Goal: Download file/media

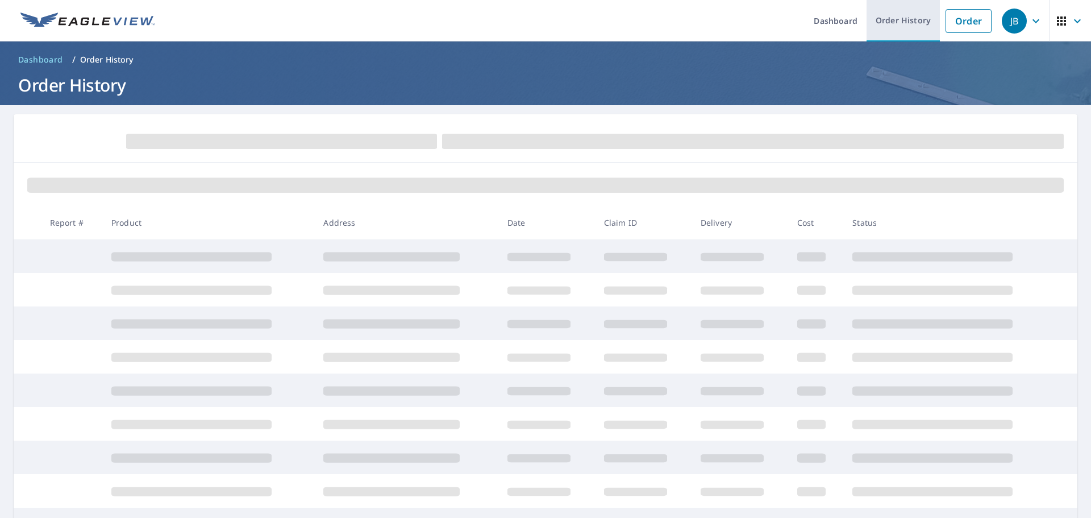
click at [879, 20] on link "Order History" at bounding box center [903, 20] width 73 height 41
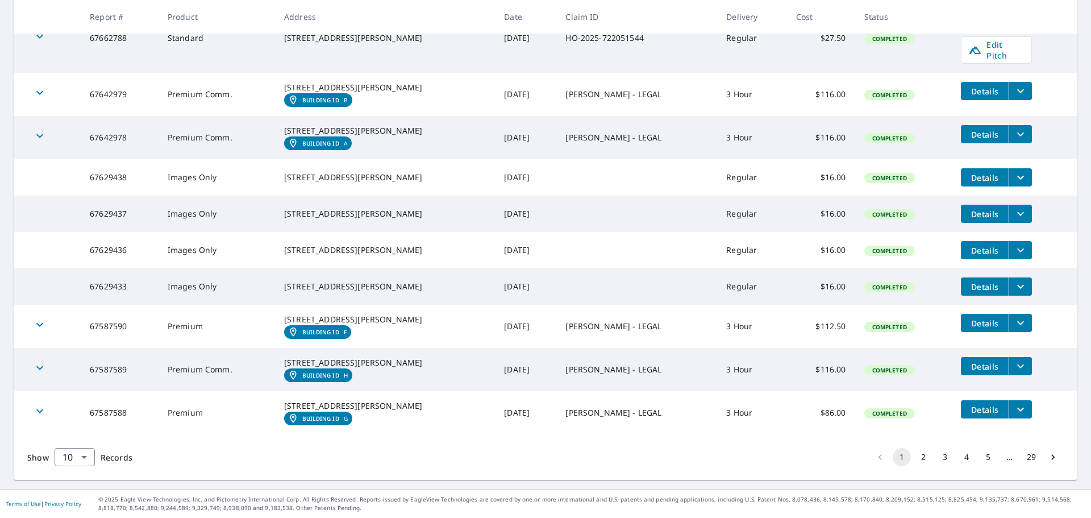
scroll to position [315, 0]
click at [914, 459] on button "2" at bounding box center [923, 457] width 18 height 18
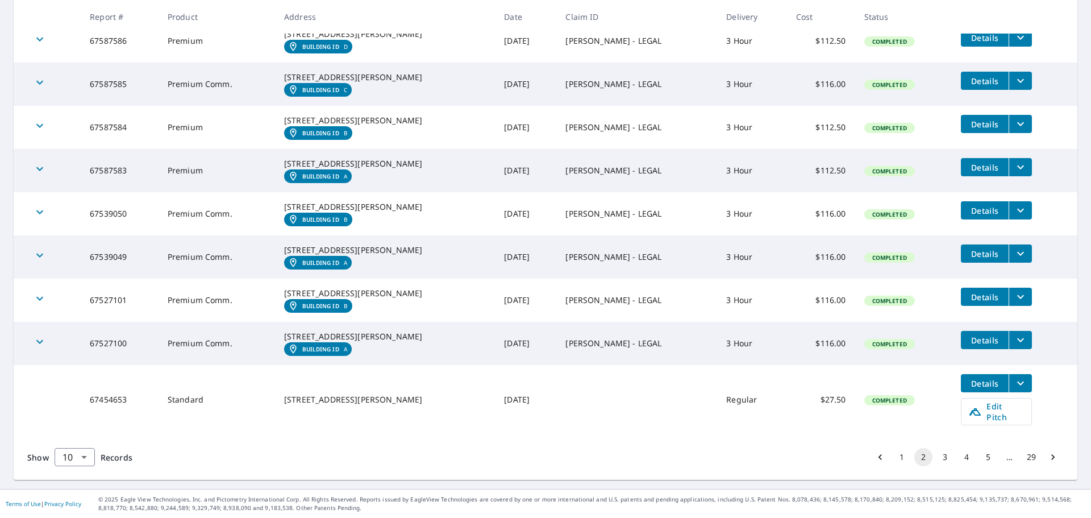
scroll to position [341, 0]
click at [1014, 160] on icon "filesDropdownBtn-67587583" at bounding box center [1021, 167] width 14 height 14
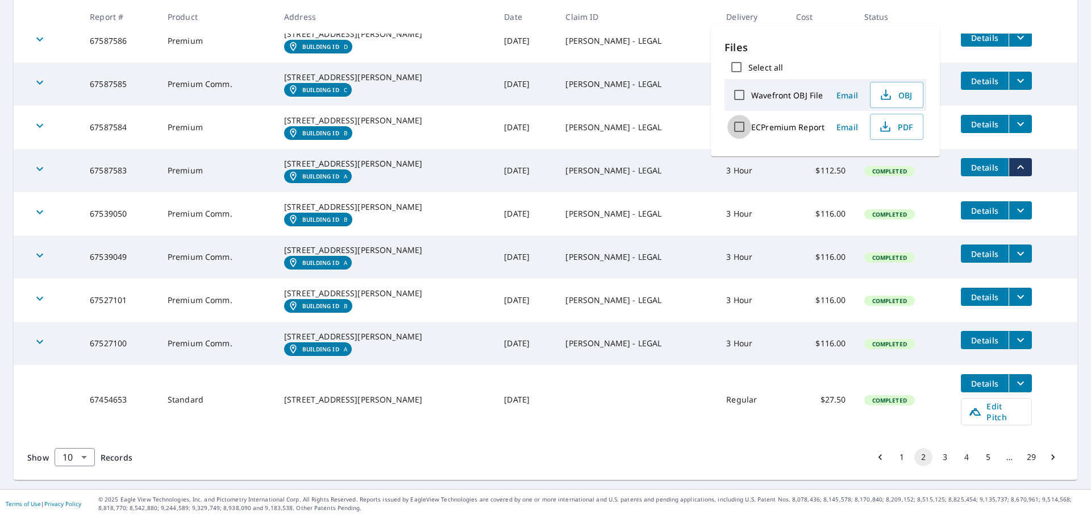
click at [742, 127] on input "ECPremium Report" at bounding box center [739, 127] width 24 height 24
checkbox input "true"
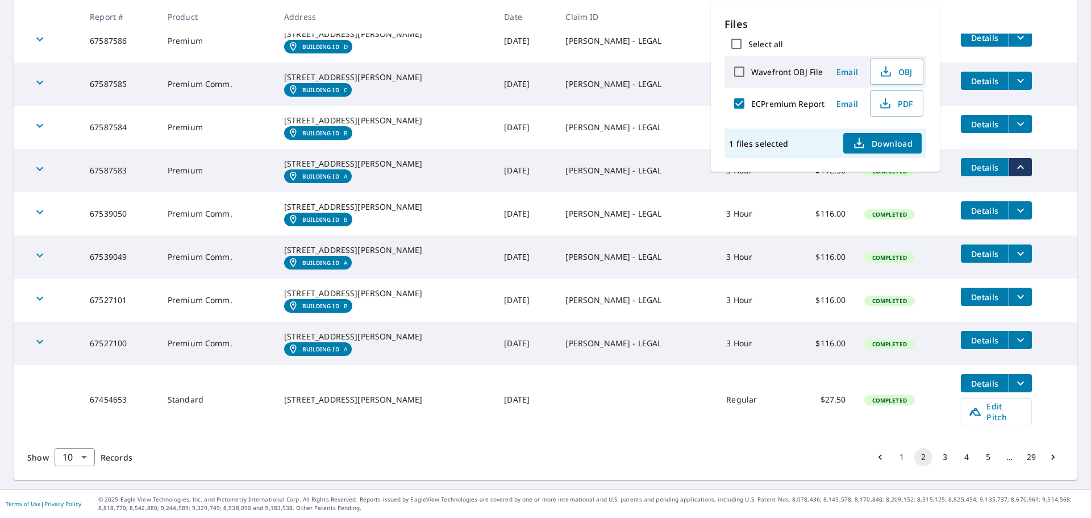
click at [889, 142] on span "Download" at bounding box center [883, 143] width 60 height 14
click at [1017, 122] on icon "filesDropdownBtn-67587584" at bounding box center [1020, 124] width 7 height 4
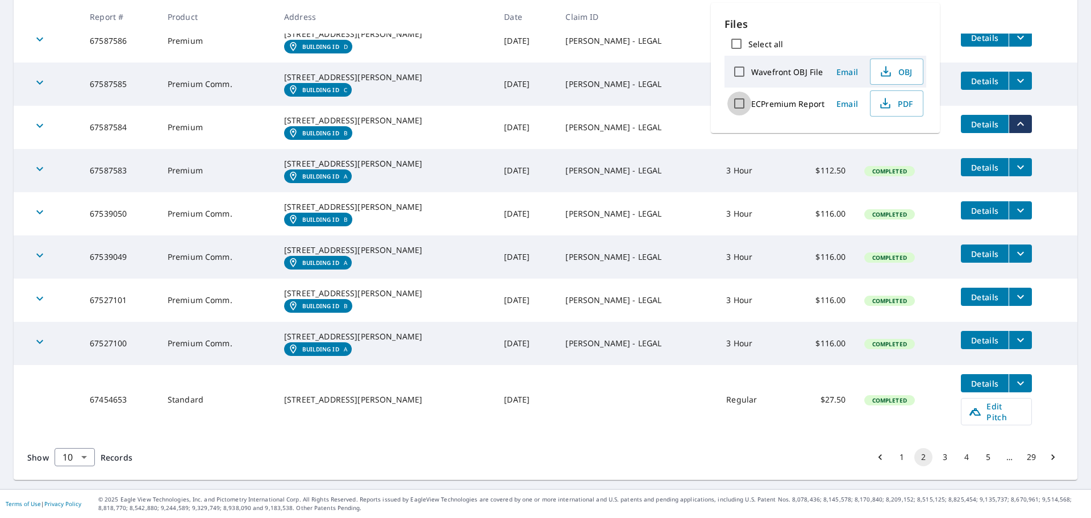
click at [738, 98] on input "ECPremium Report" at bounding box center [739, 104] width 24 height 24
checkbox input "true"
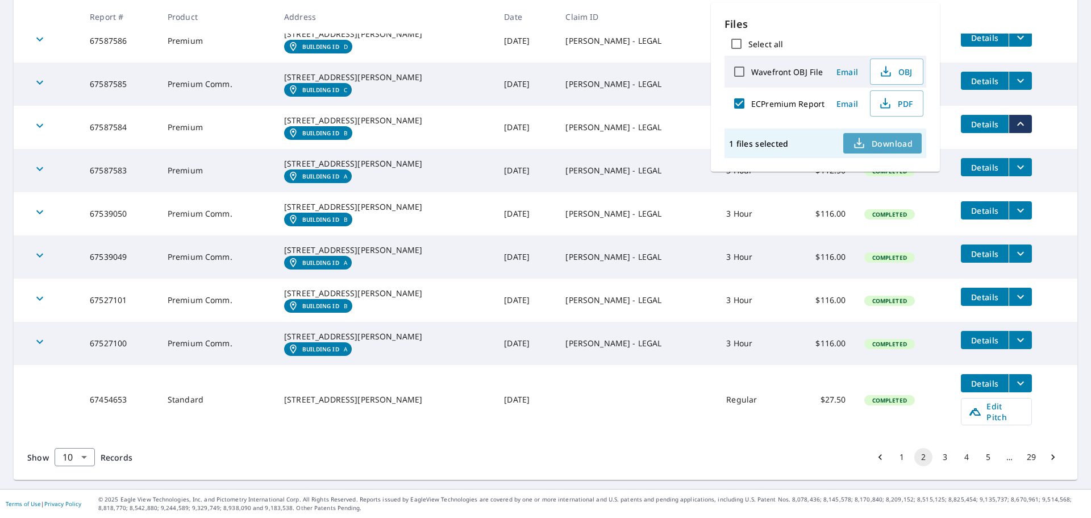
click at [894, 143] on span "Download" at bounding box center [883, 143] width 60 height 14
click at [1014, 74] on icon "filesDropdownBtn-67587585" at bounding box center [1021, 81] width 14 height 14
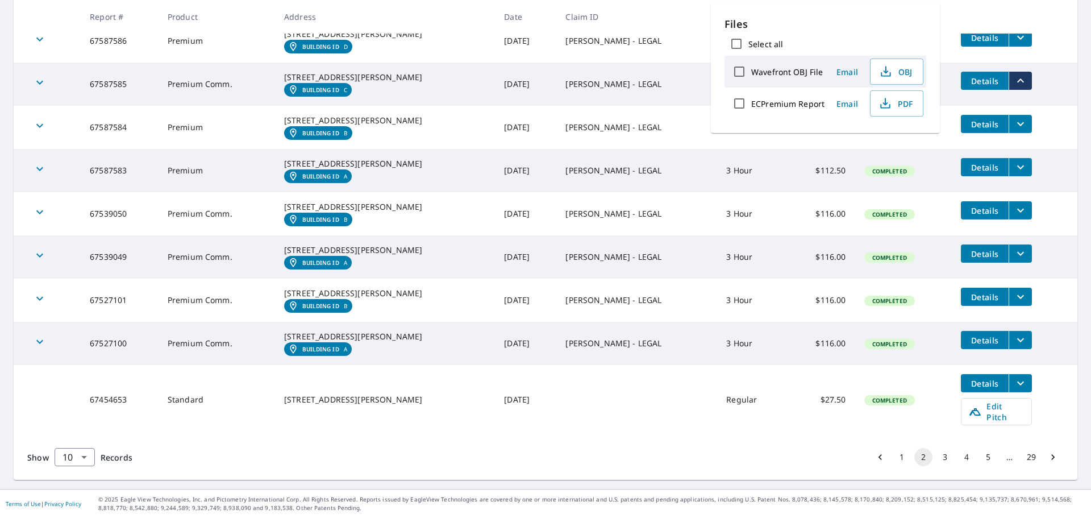
click at [339, 86] on em "Building ID" at bounding box center [320, 89] width 37 height 7
click at [662, 149] on td "[PERSON_NAME] - LEGAL" at bounding box center [636, 170] width 161 height 43
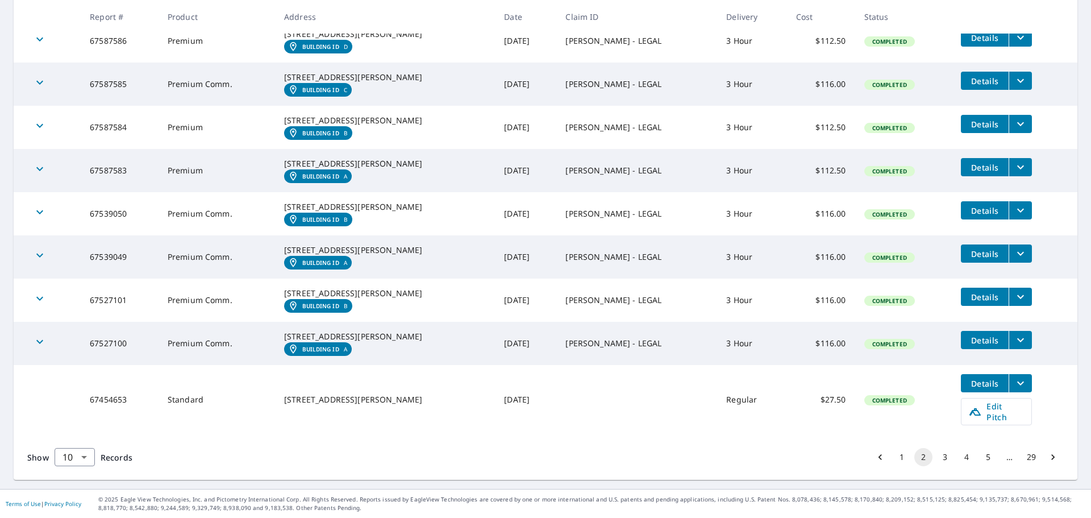
click at [1014, 74] on icon "filesDropdownBtn-67587585" at bounding box center [1021, 81] width 14 height 14
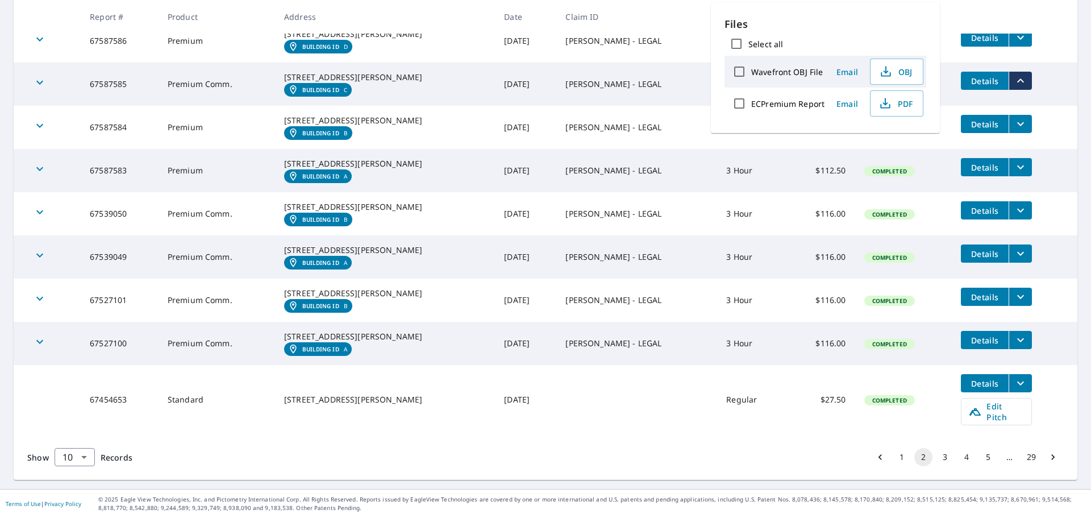
click at [738, 103] on input "ECPremium Report" at bounding box center [739, 104] width 24 height 24
checkbox input "true"
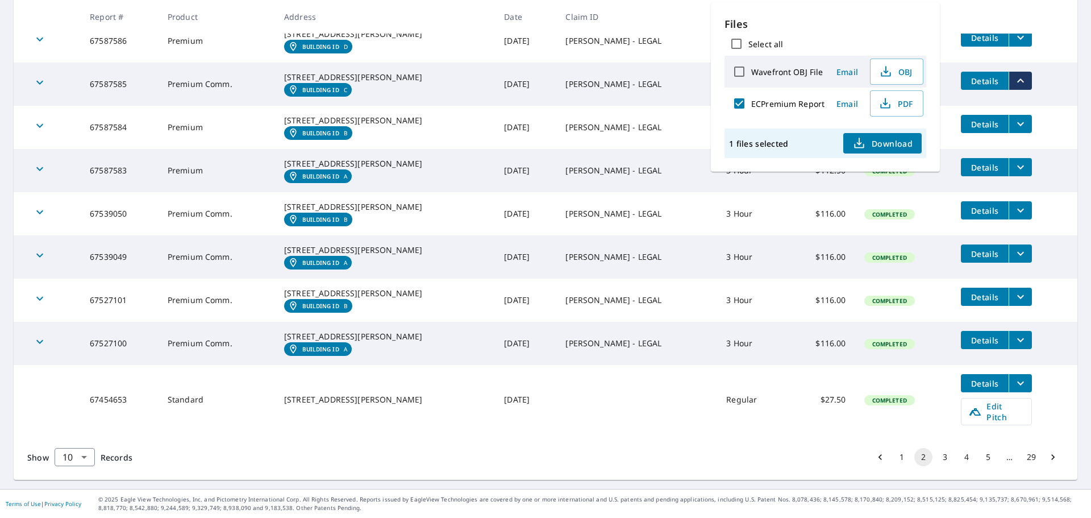
click at [880, 141] on span "Download" at bounding box center [883, 143] width 60 height 14
click at [894, 466] on button "1" at bounding box center [902, 457] width 18 height 18
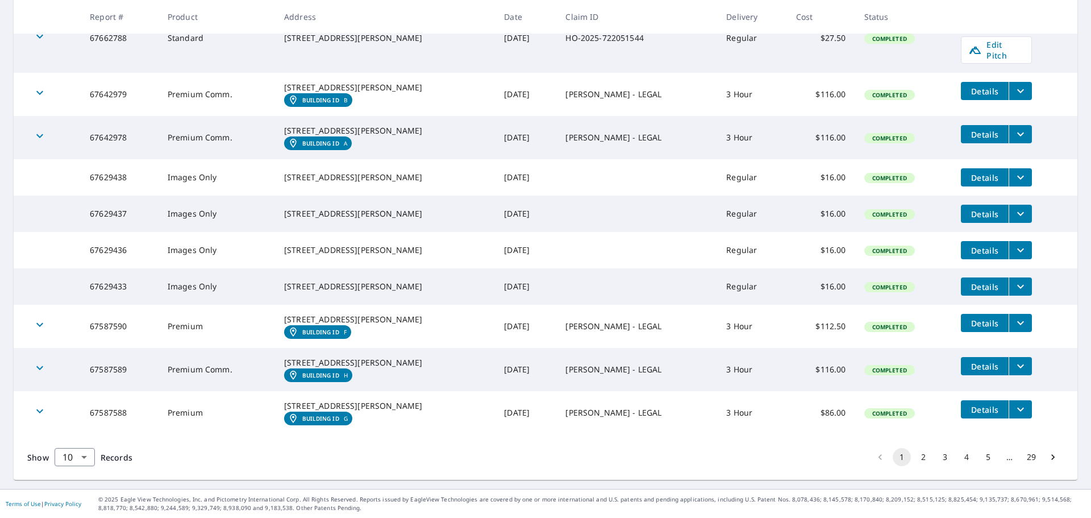
scroll to position [315, 0]
click at [914, 458] on button "2" at bounding box center [923, 457] width 18 height 18
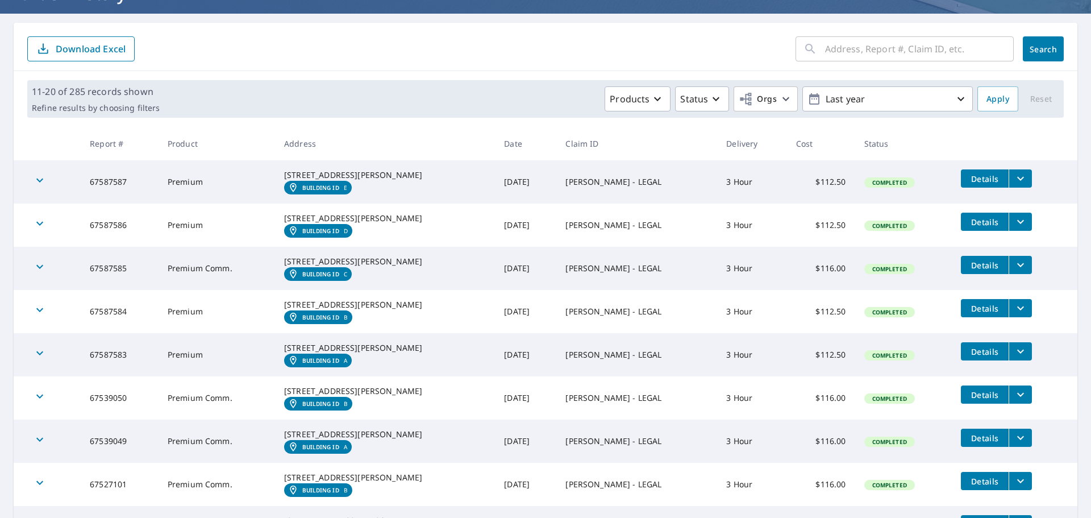
scroll to position [114, 0]
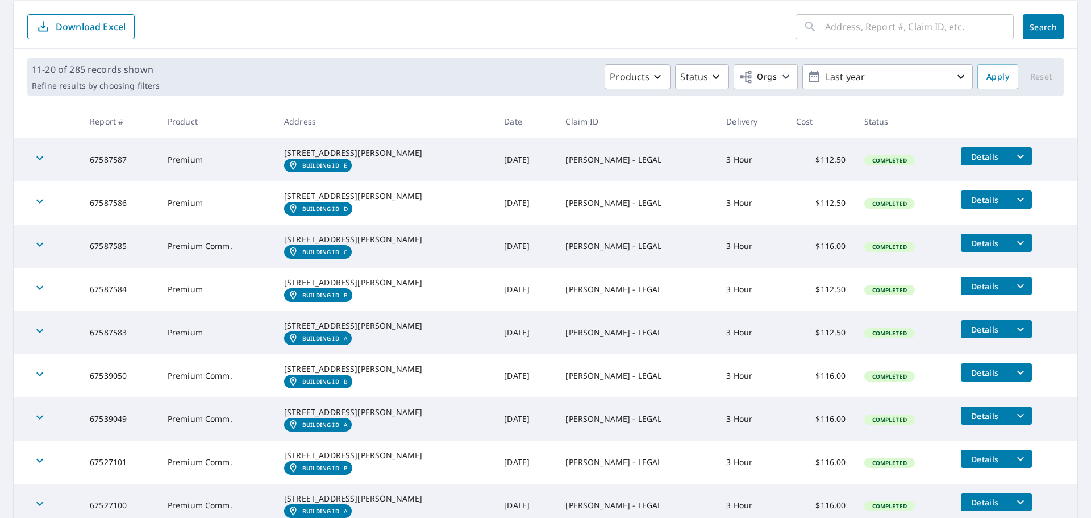
click at [1017, 202] on icon "filesDropdownBtn-67587586" at bounding box center [1020, 200] width 7 height 4
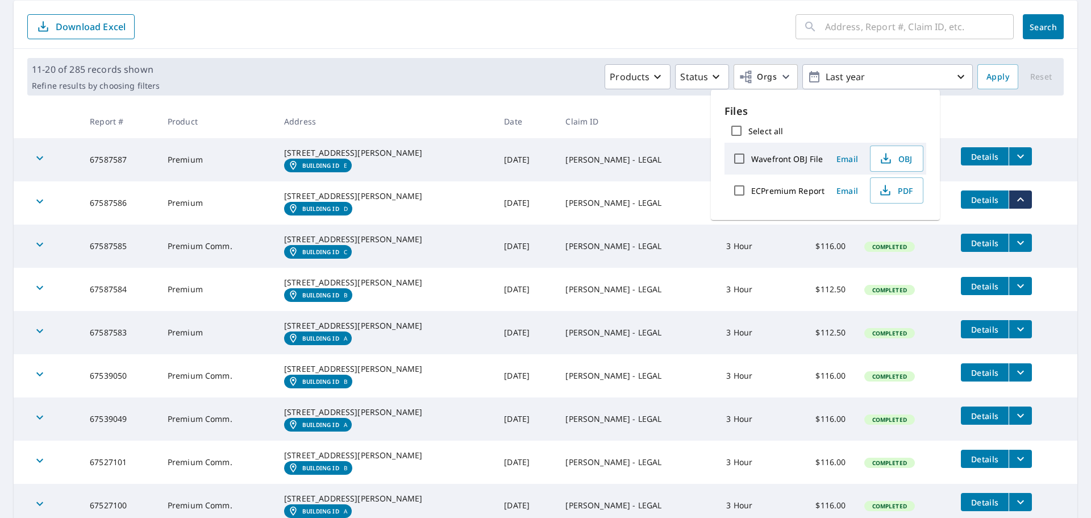
click at [741, 186] on input "ECPremium Report" at bounding box center [739, 190] width 24 height 24
checkbox input "true"
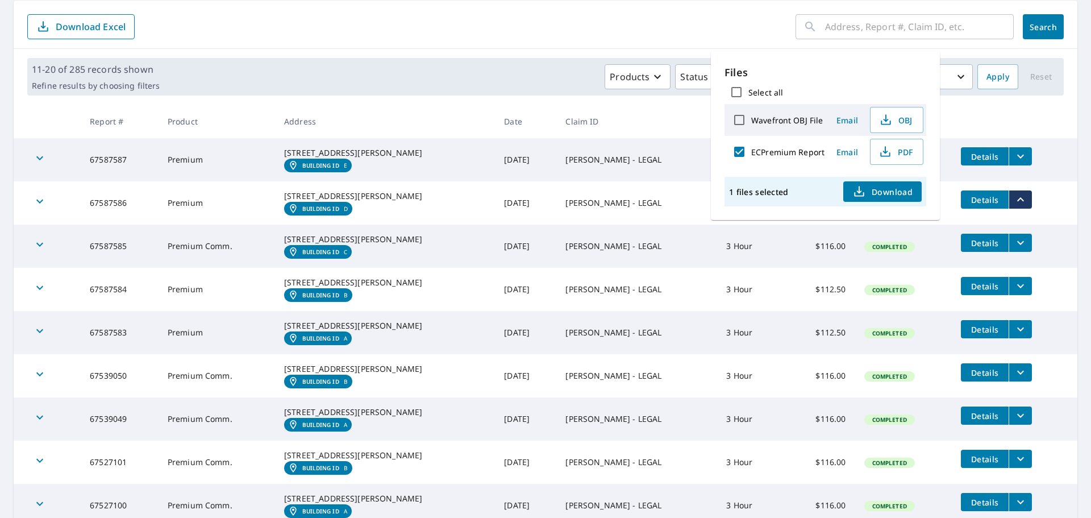
click at [891, 191] on span "Download" at bounding box center [883, 192] width 60 height 14
click at [902, 251] on td "Completed" at bounding box center [903, 246] width 97 height 43
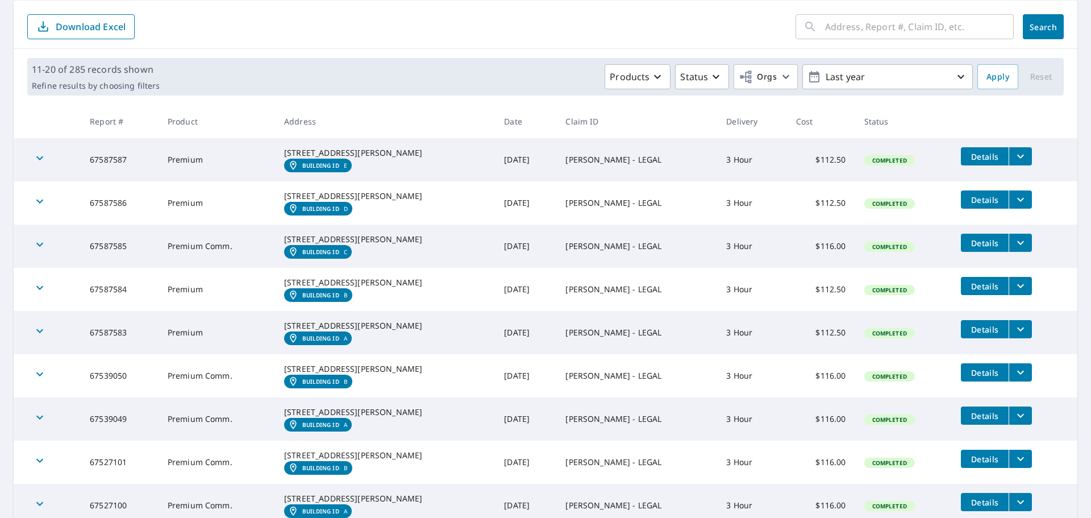
click at [1014, 155] on icon "filesDropdownBtn-67587587" at bounding box center [1021, 156] width 14 height 14
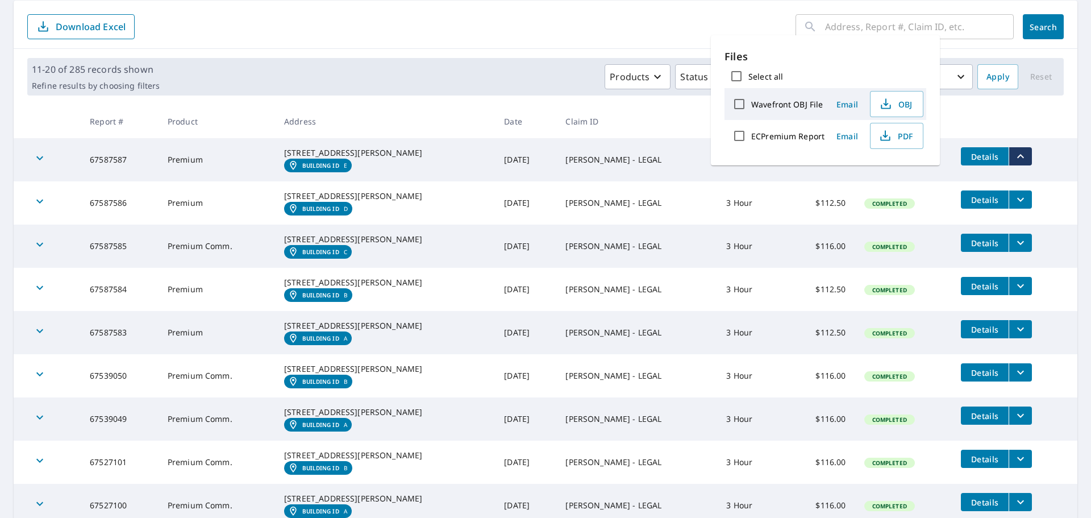
click at [739, 135] on input "ECPremium Report" at bounding box center [739, 136] width 24 height 24
checkbox input "true"
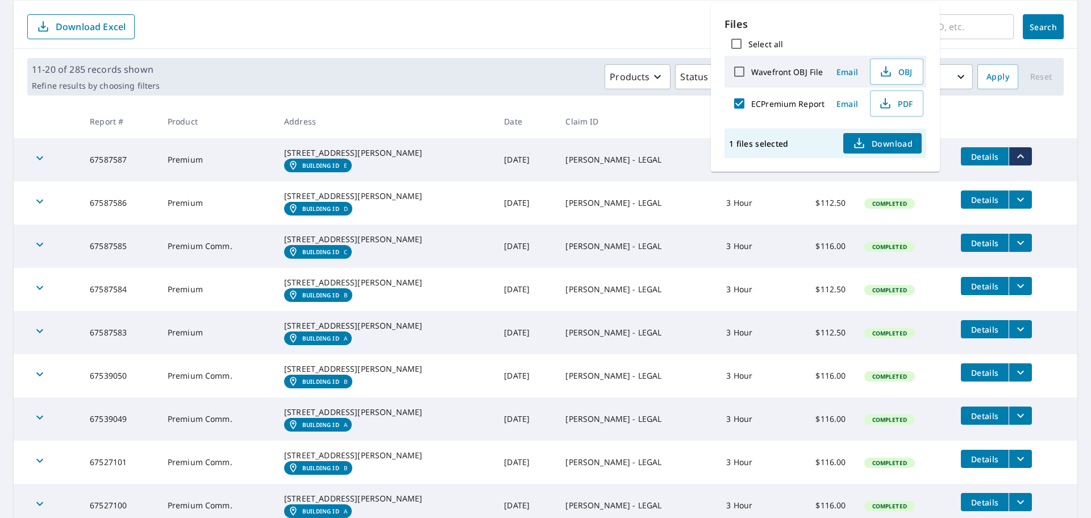
click at [897, 144] on span "Download" at bounding box center [883, 143] width 60 height 14
click at [962, 177] on tr "67587587 Premium [STREET_ADDRESS][PERSON_NAME] Building ID E [DATE] [PERSON_NAM…" at bounding box center [546, 159] width 1064 height 43
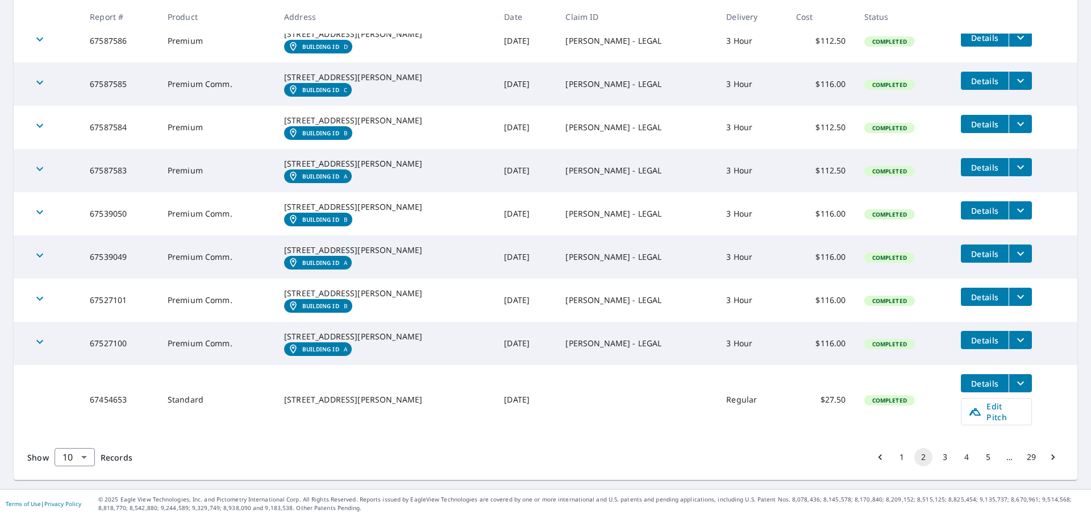
scroll to position [370, 0]
click at [893, 456] on button "1" at bounding box center [902, 457] width 18 height 18
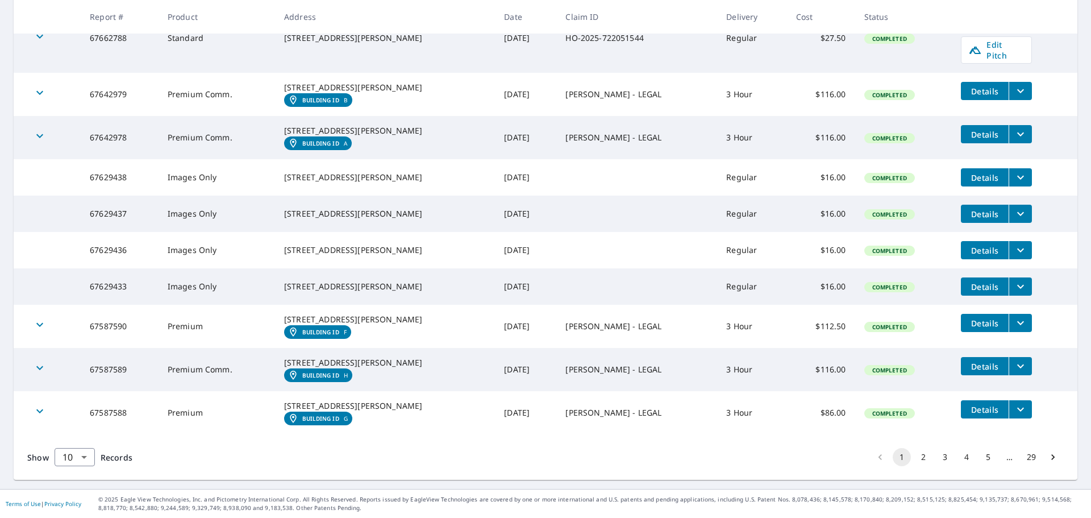
scroll to position [315, 0]
click at [1014, 316] on icon "filesDropdownBtn-67587590" at bounding box center [1021, 323] width 14 height 14
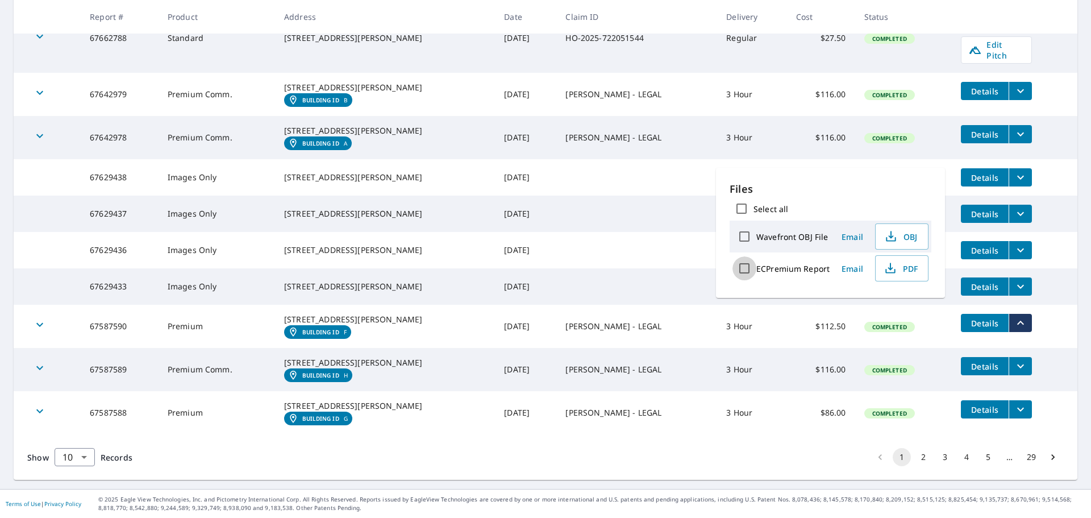
click at [742, 269] on input "ECPremium Report" at bounding box center [745, 268] width 24 height 24
checkbox input "true"
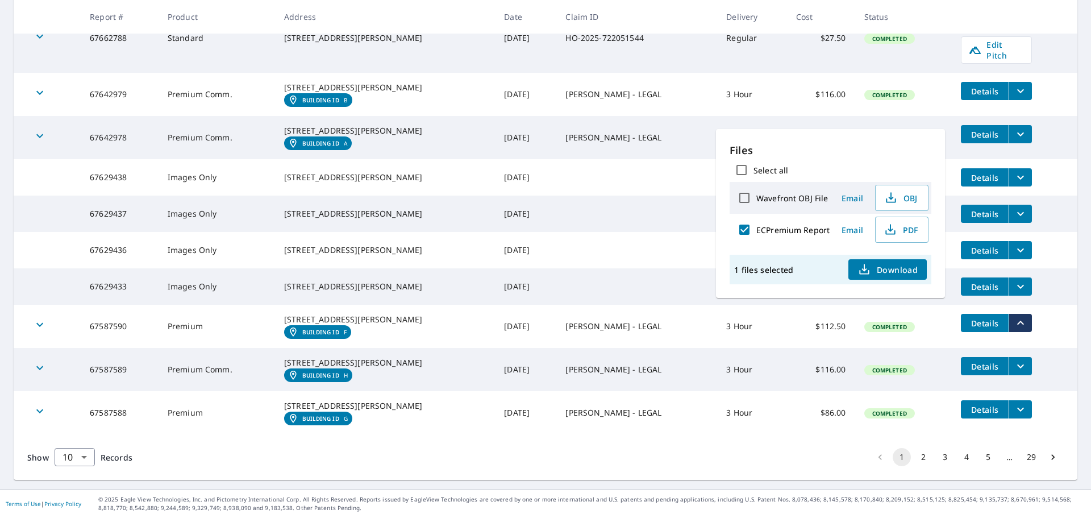
click at [895, 268] on span "Download" at bounding box center [888, 270] width 60 height 14
click at [965, 412] on td "Details" at bounding box center [1015, 409] width 126 height 36
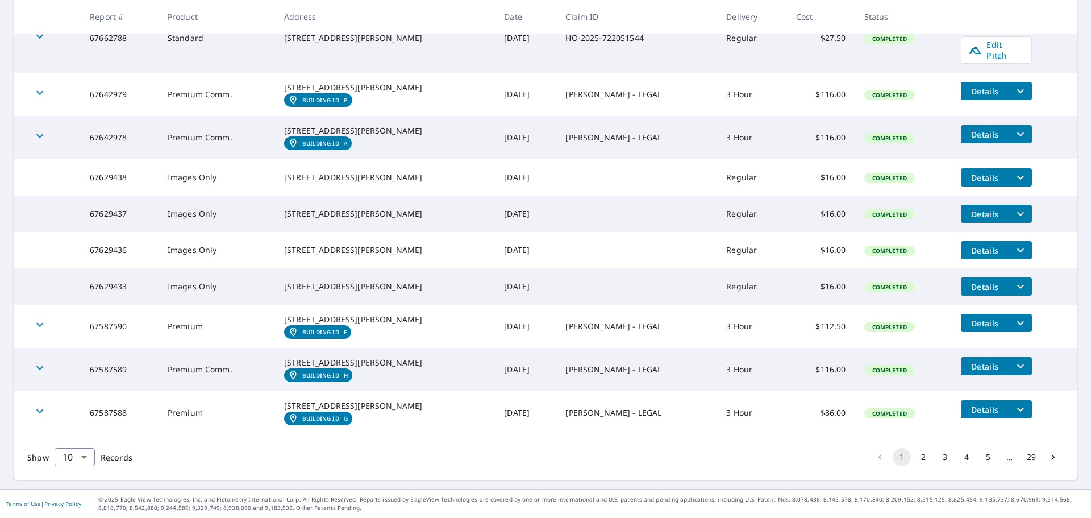
click at [1017, 408] on icon "filesDropdownBtn-67587588" at bounding box center [1020, 410] width 7 height 4
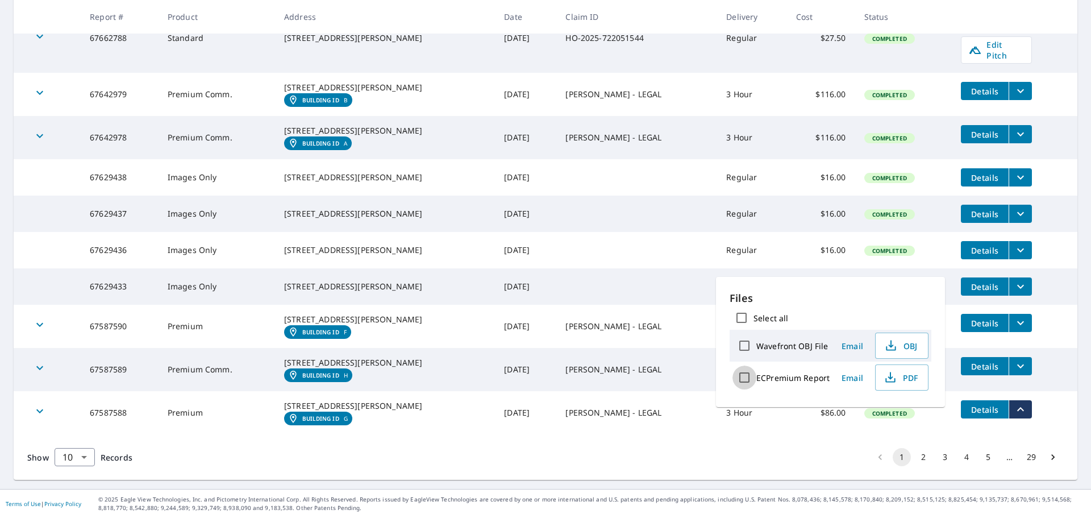
click at [742, 379] on input "ECPremium Report" at bounding box center [745, 377] width 24 height 24
checkbox input "true"
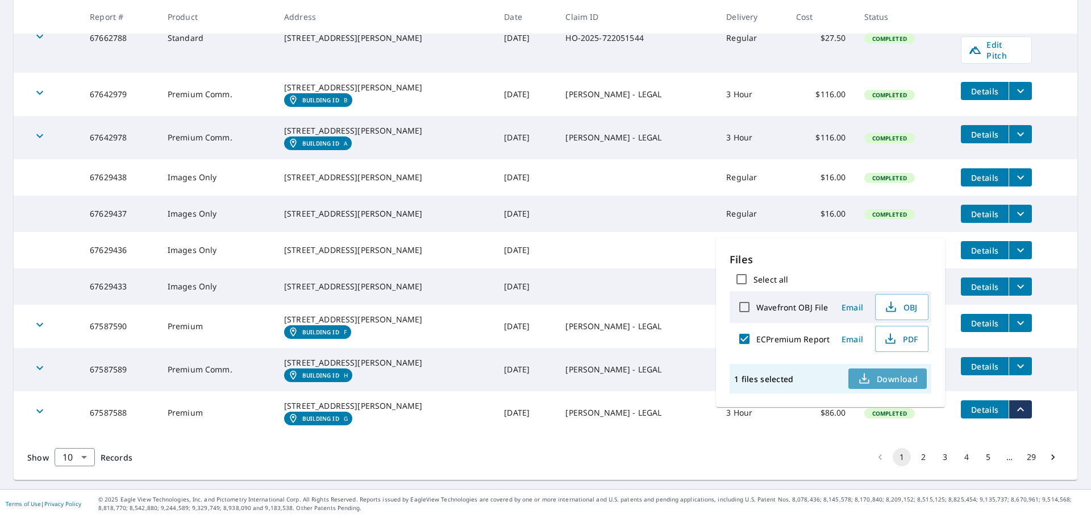
click at [896, 381] on span "Download" at bounding box center [888, 379] width 60 height 14
click at [919, 421] on td "Completed" at bounding box center [903, 412] width 97 height 43
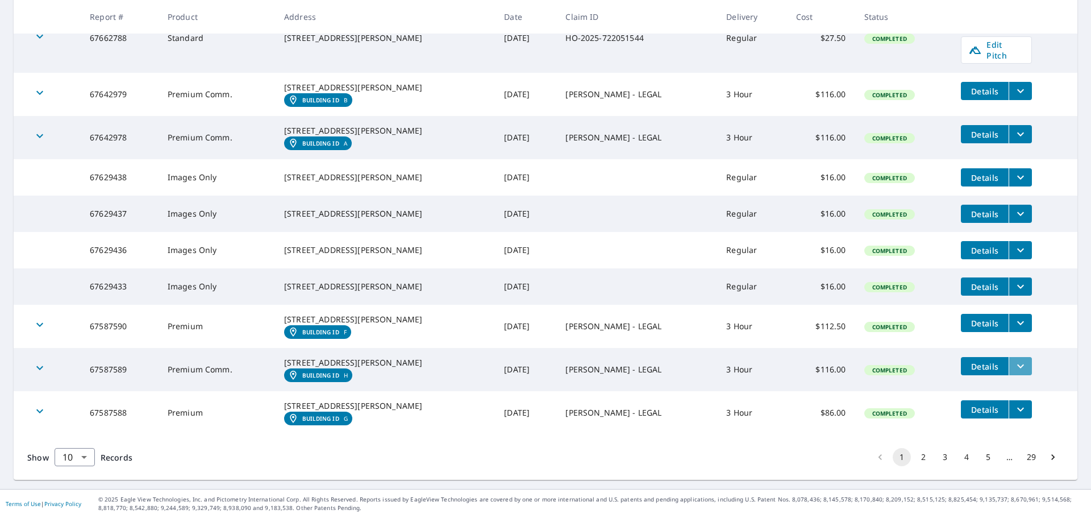
click at [1014, 359] on icon "filesDropdownBtn-67587589" at bounding box center [1021, 366] width 14 height 14
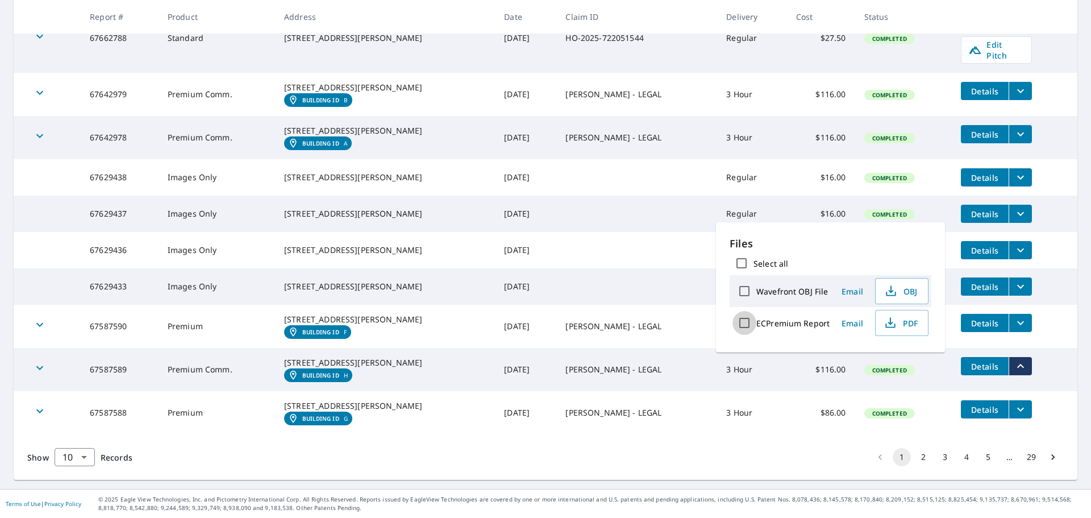
click at [743, 321] on input "ECPremium Report" at bounding box center [745, 323] width 24 height 24
checkbox input "true"
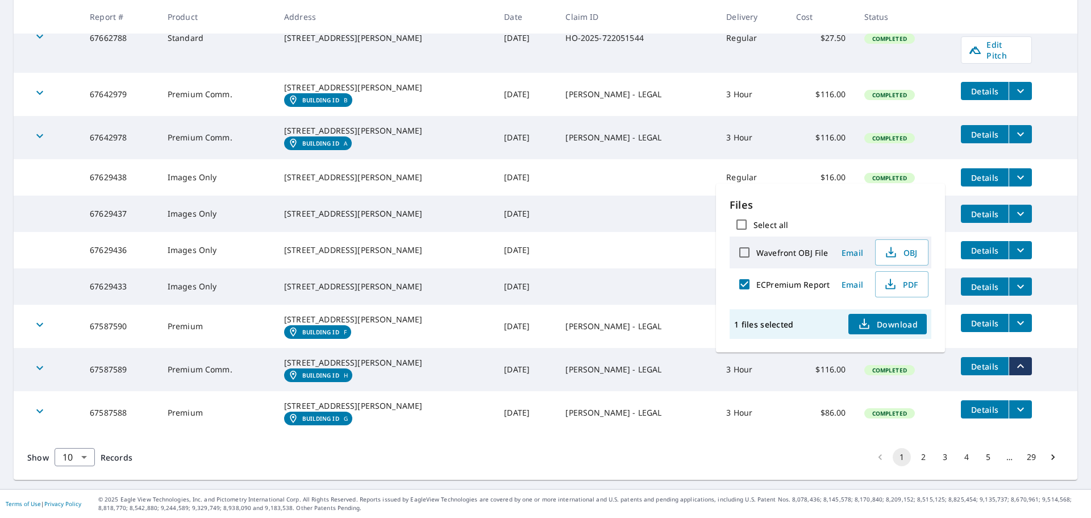
click at [894, 323] on span "Download" at bounding box center [888, 324] width 60 height 14
